Goal: Transaction & Acquisition: Purchase product/service

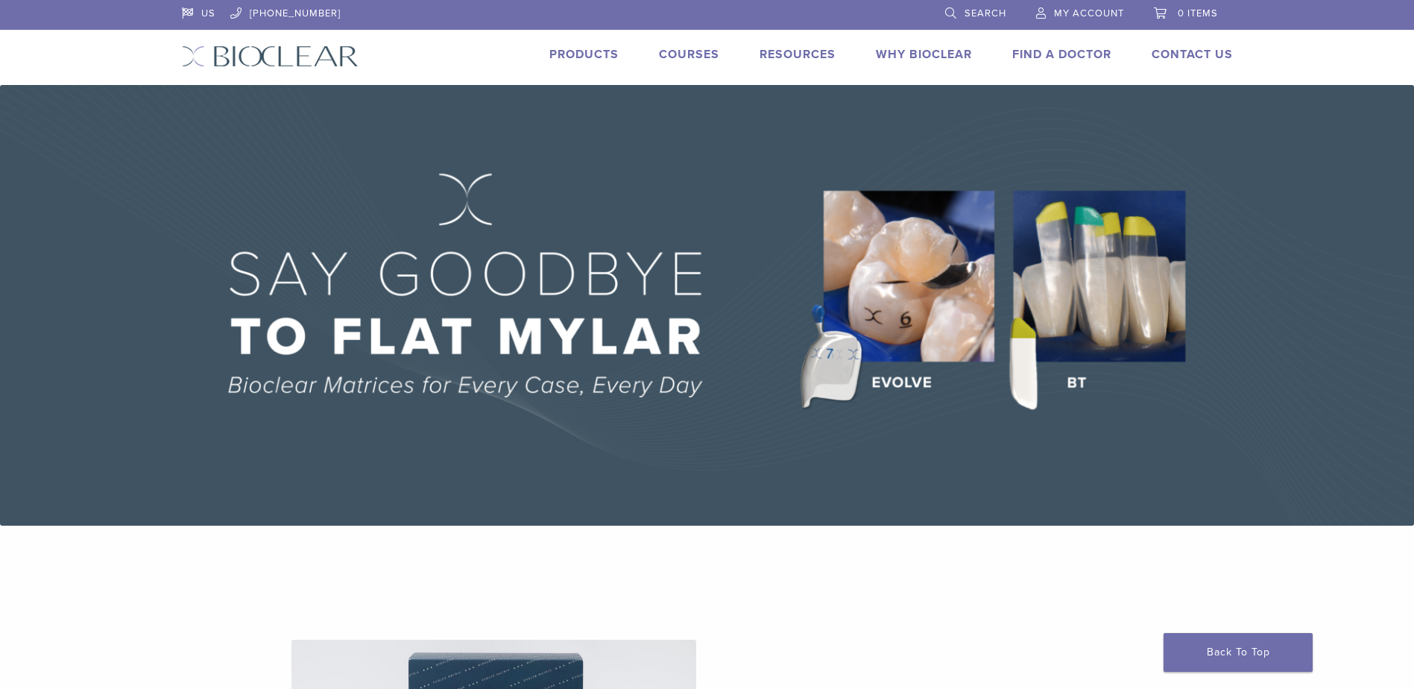
scroll to position [1044, 0]
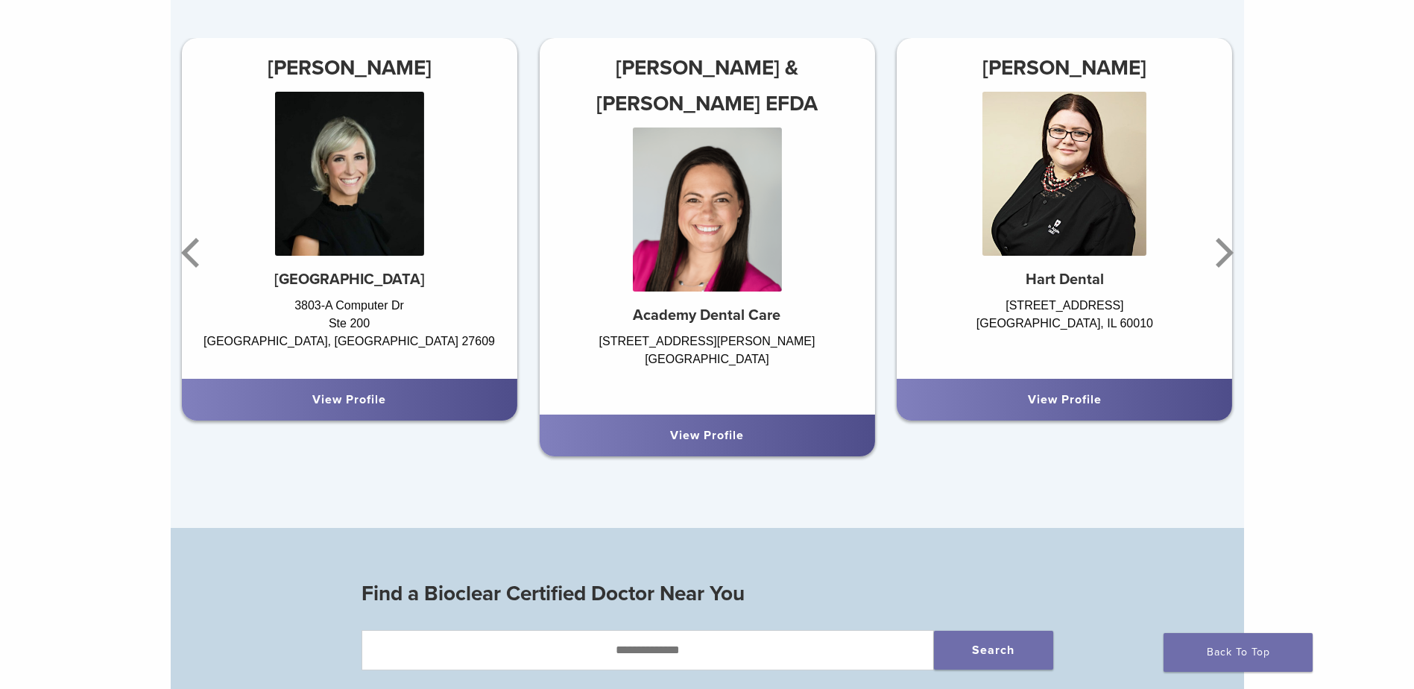
click at [503, 489] on div "Top Local Doctors Providing Bioclear Treatment Dr. Chelsea Gonzales & Jeniffer …" at bounding box center [708, 218] width 1074 height 620
click at [1202, 643] on link "Back To Top" at bounding box center [1238, 652] width 149 height 39
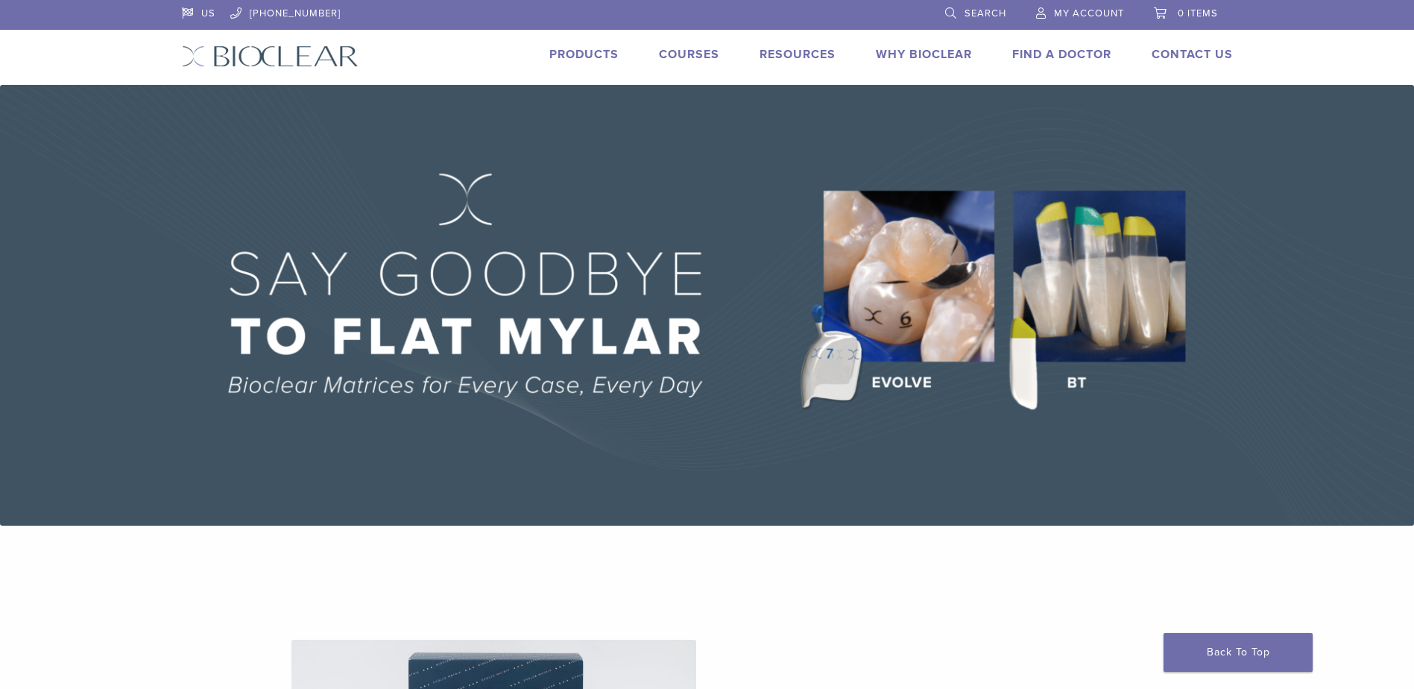
click at [583, 59] on link "Products" at bounding box center [583, 54] width 69 height 15
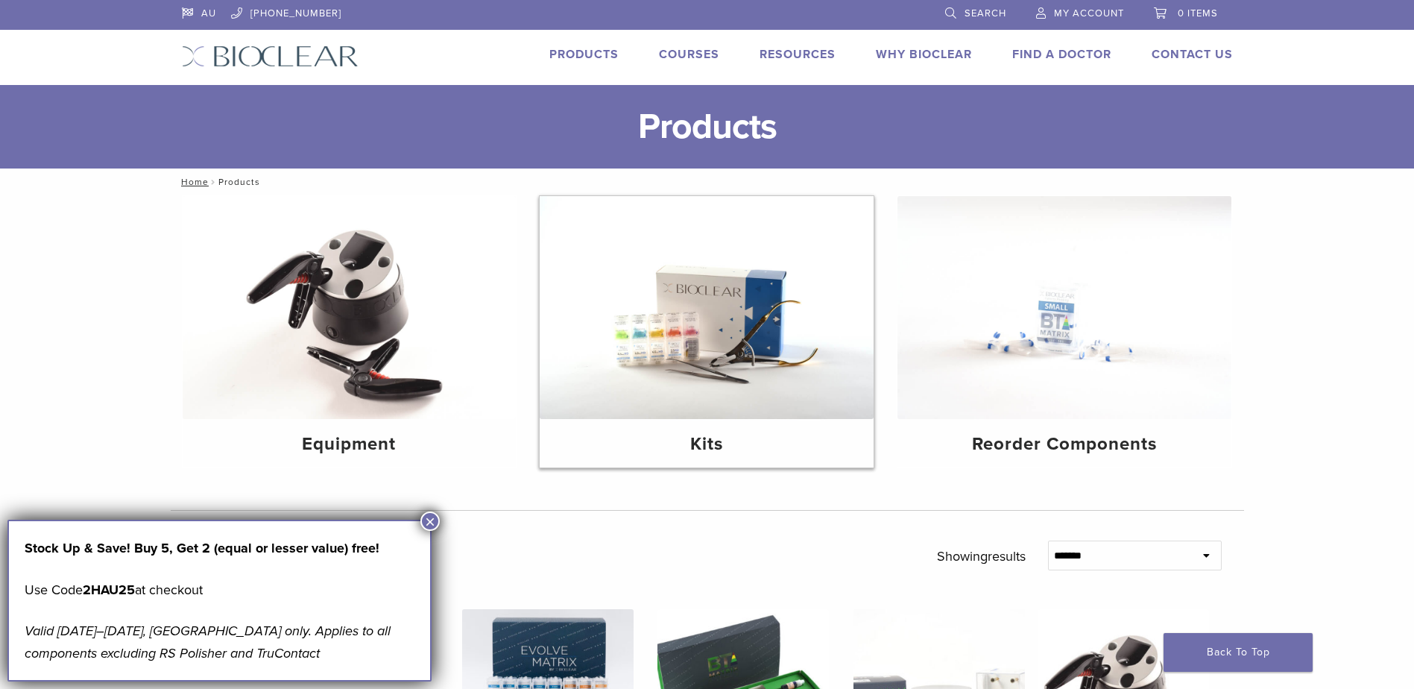
click at [660, 311] on img at bounding box center [707, 307] width 334 height 223
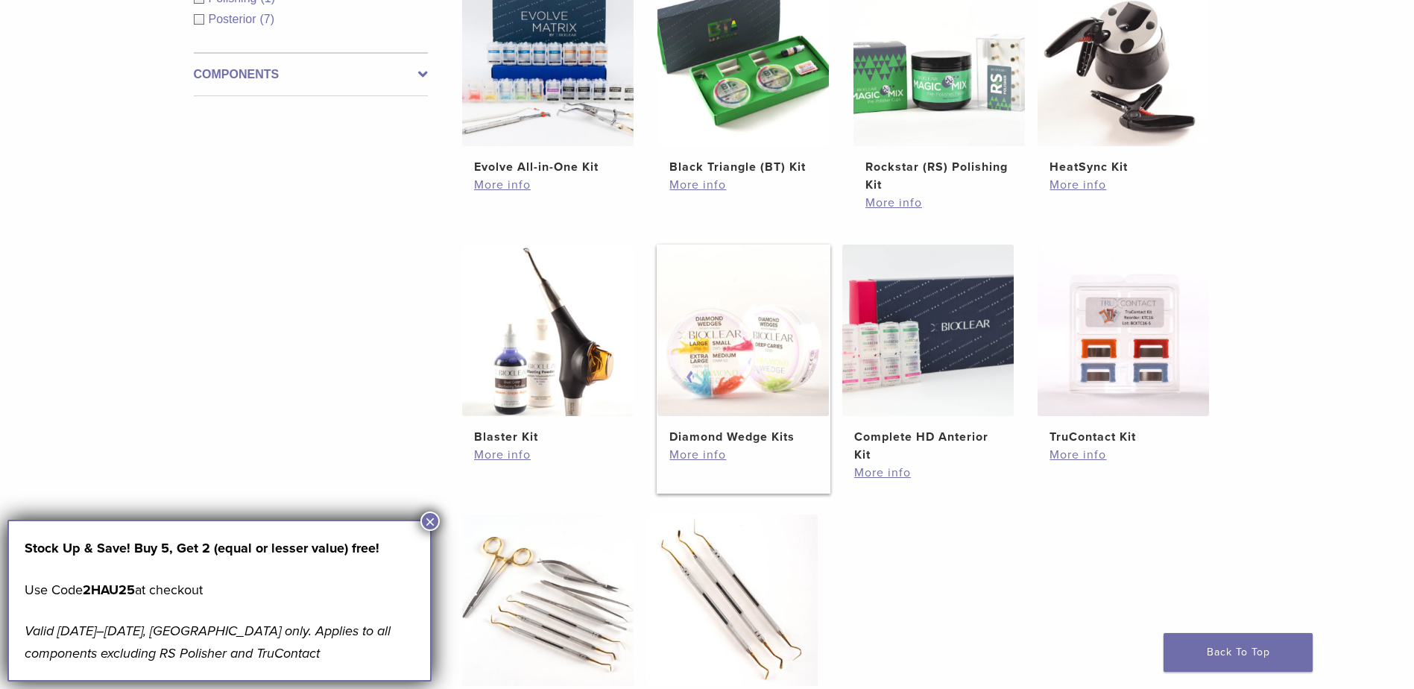
scroll to position [298, 0]
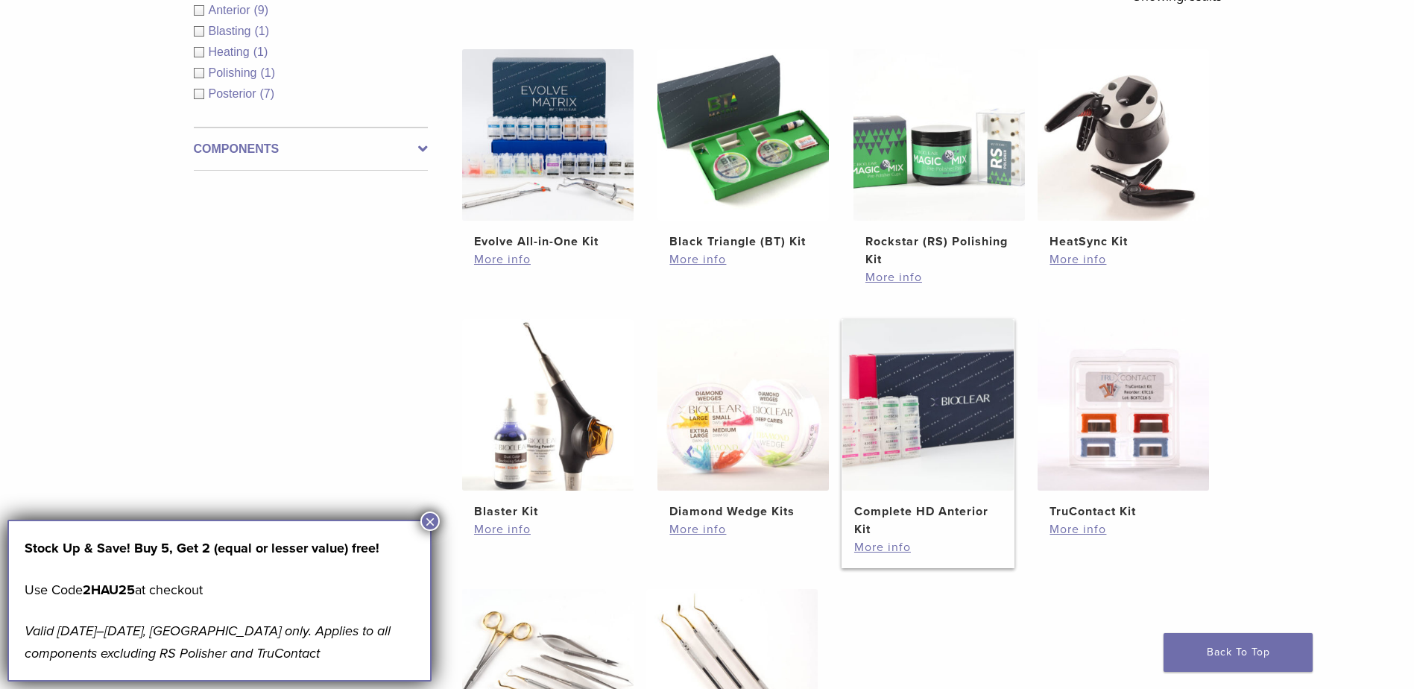
click at [892, 412] on img at bounding box center [927, 404] width 171 height 171
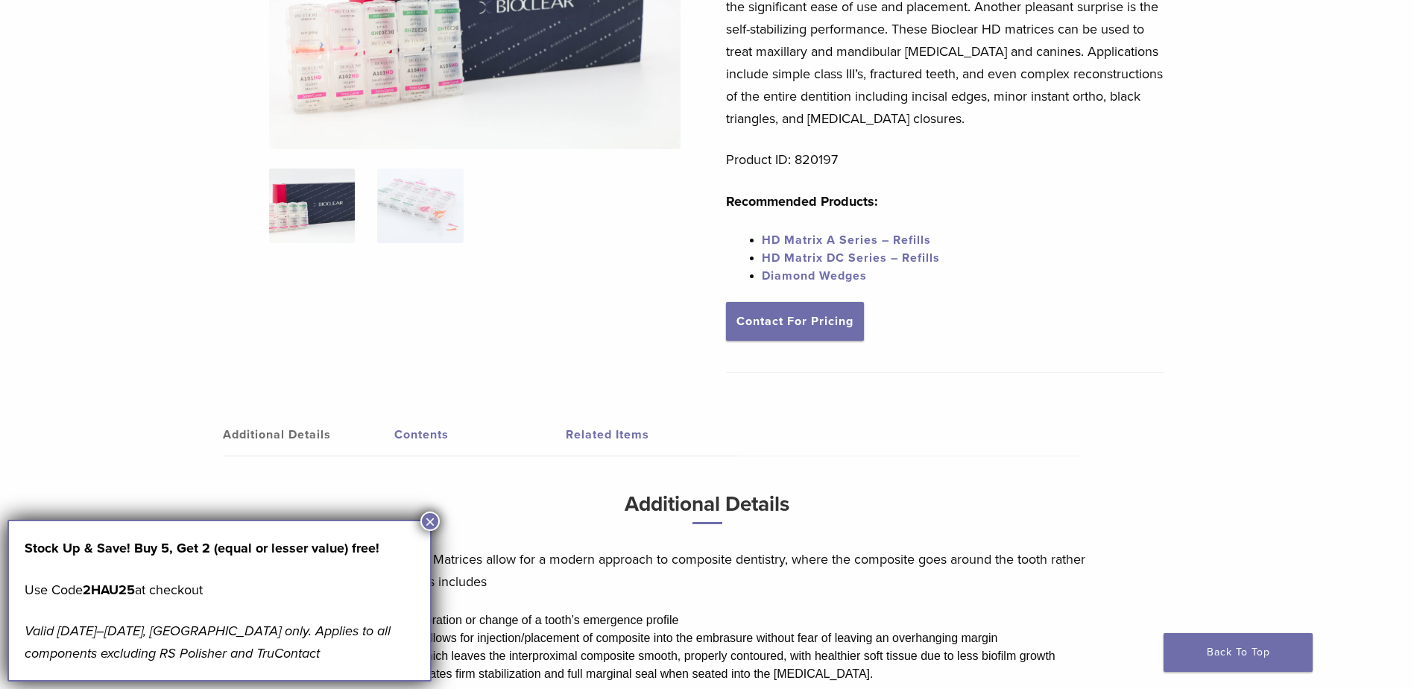
scroll to position [231, 0]
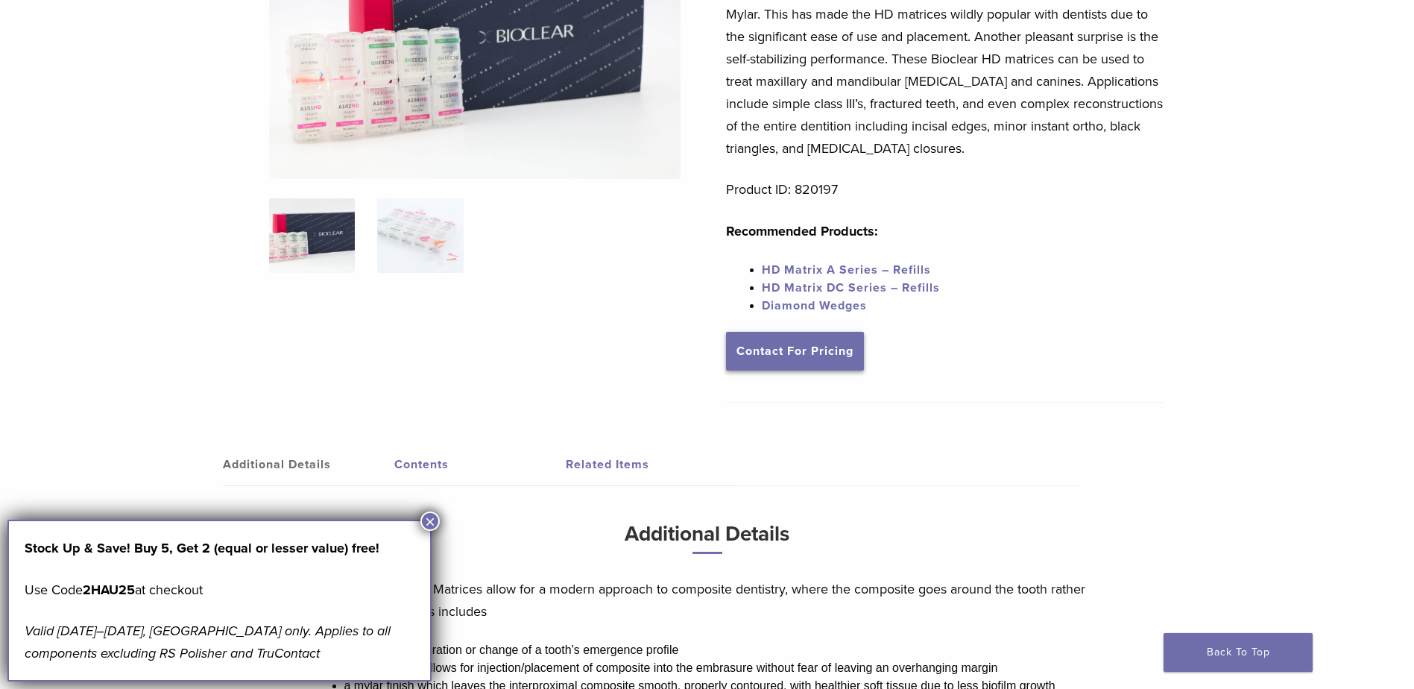
click at [787, 364] on link "Contact For Pricing" at bounding box center [795, 351] width 138 height 39
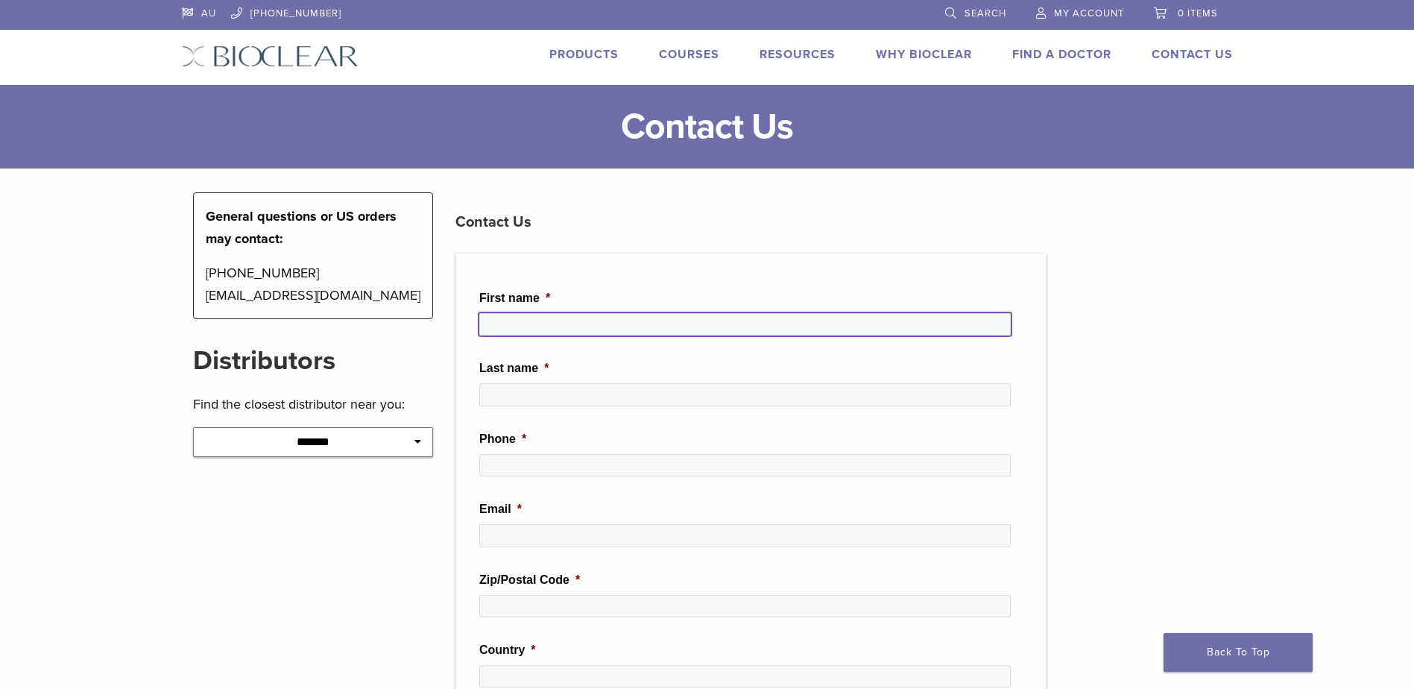
click at [499, 318] on input "First name *" at bounding box center [745, 324] width 532 height 22
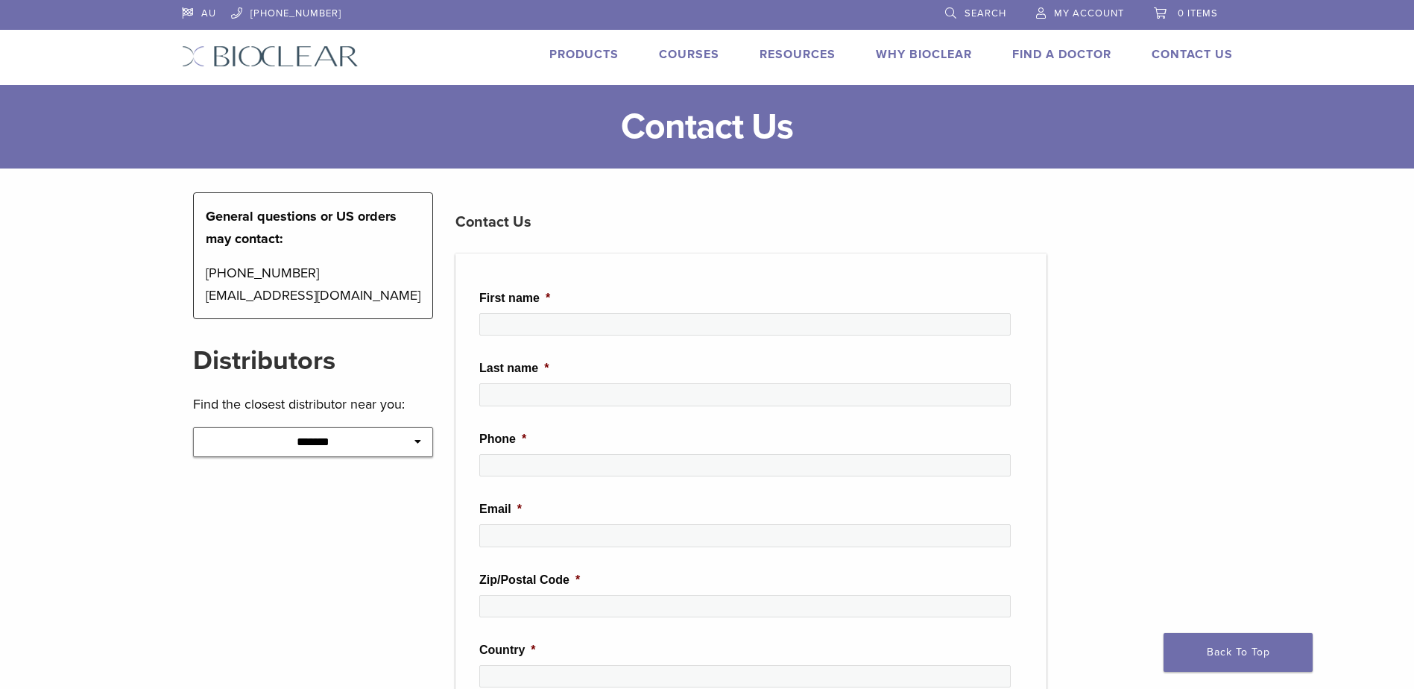
click at [356, 593] on div "**********" at bounding box center [313, 668] width 263 height 952
click at [420, 447] on icon at bounding box center [418, 441] width 7 height 10
click at [416, 439] on icon at bounding box center [418, 441] width 7 height 10
click at [760, 133] on h1 "Contact Us" at bounding box center [707, 127] width 1414 height 36
